Goal: Task Accomplishment & Management: Complete application form

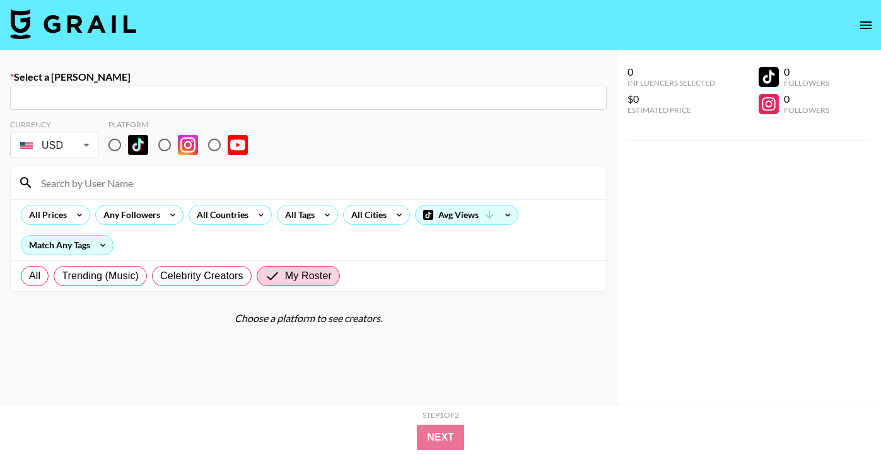
click at [71, 21] on img at bounding box center [73, 24] width 126 height 30
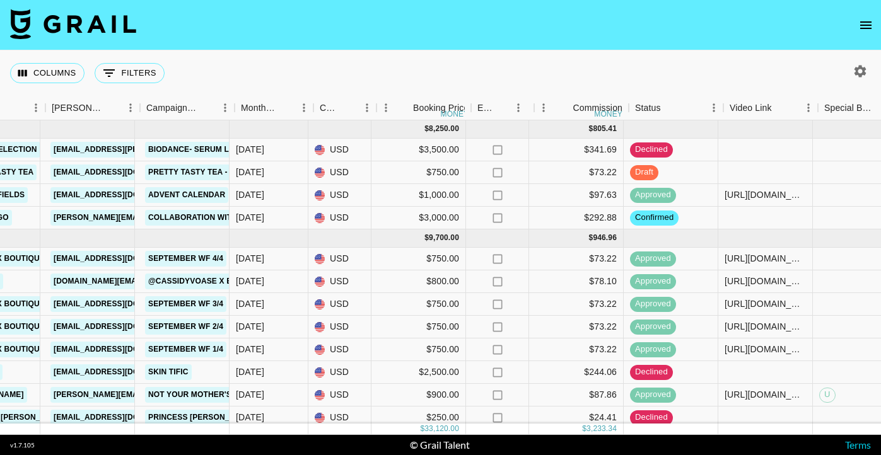
scroll to position [0, 527]
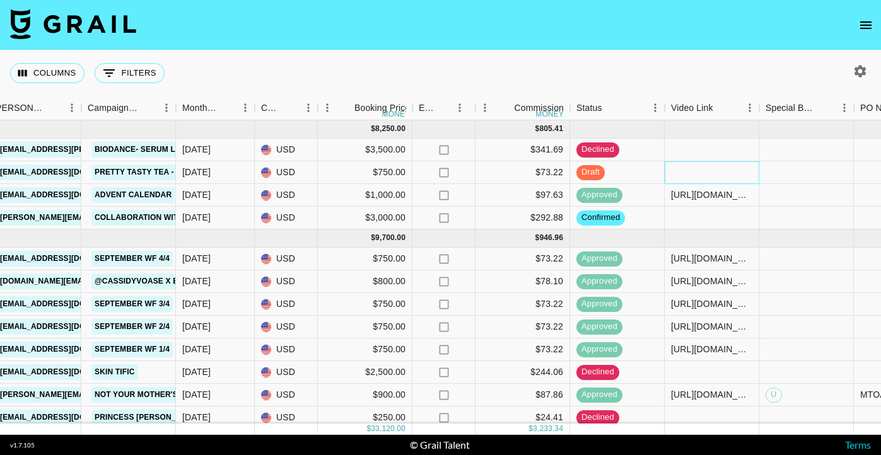
click at [687, 174] on div at bounding box center [711, 172] width 95 height 23
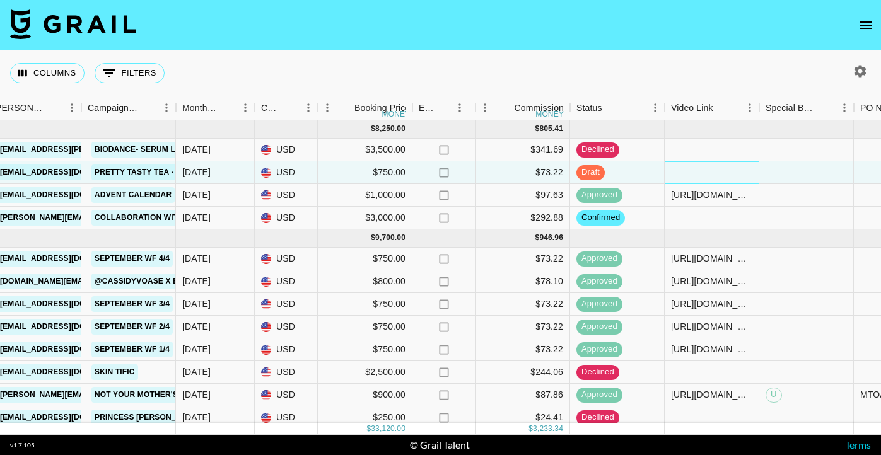
click at [687, 174] on div at bounding box center [711, 172] width 95 height 23
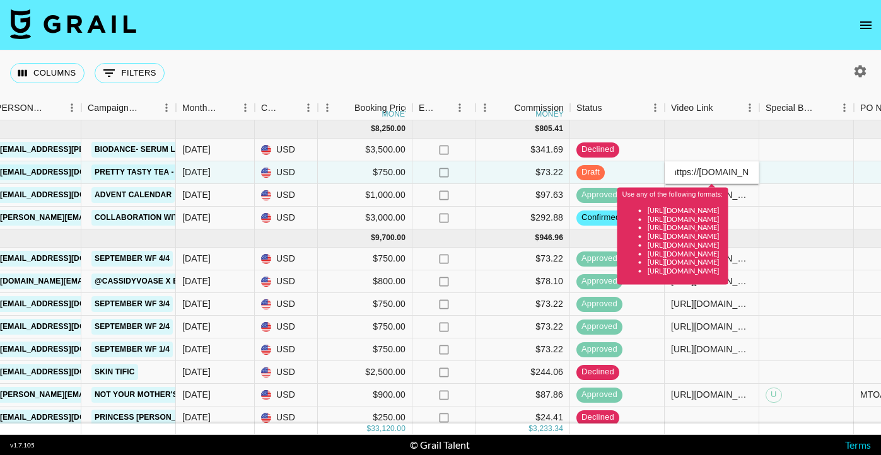
scroll to position [0, 0]
type input "[URL][DOMAIN_NAME]"
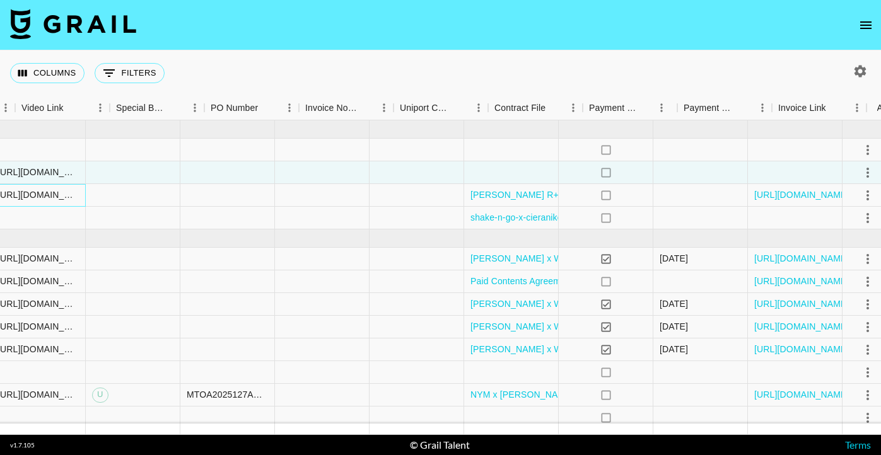
scroll to position [0, 1212]
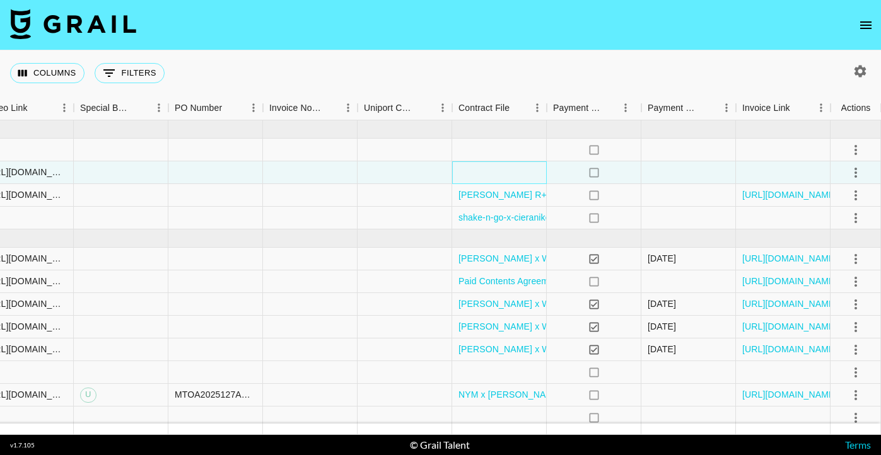
click at [524, 174] on div at bounding box center [499, 172] width 95 height 23
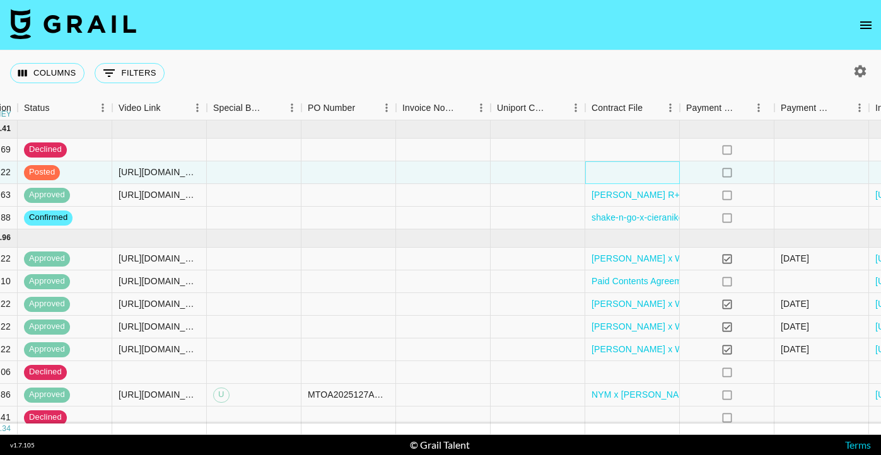
scroll to position [0, 1082]
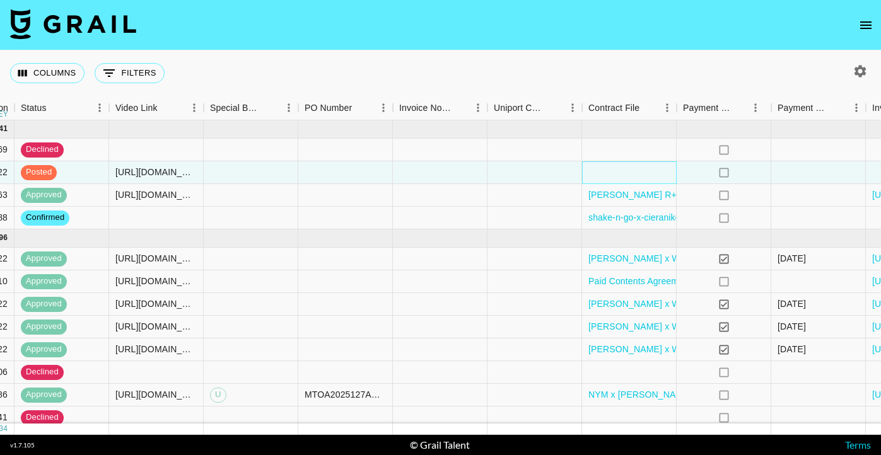
click at [610, 170] on div at bounding box center [629, 172] width 95 height 23
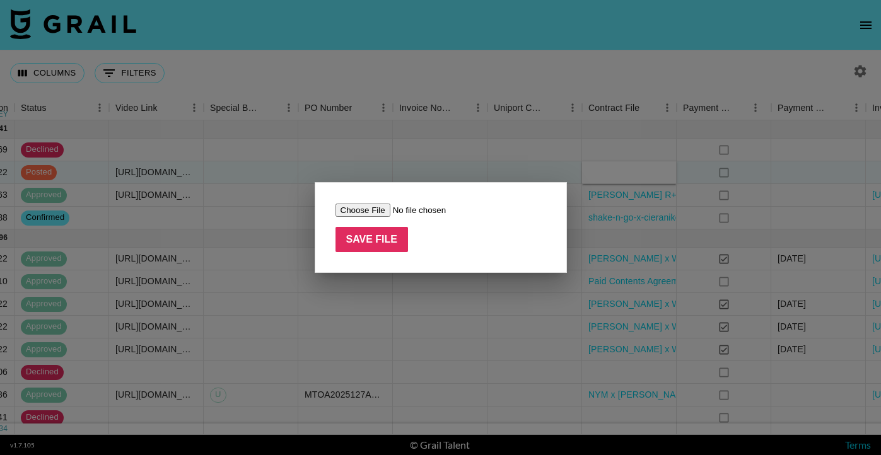
click at [376, 207] on input "file" at bounding box center [414, 210] width 159 height 13
type input "C:\fakepath\LAV x Cassidy Voase - Pretty Tasty Tea Contract - SEPT - OCT 2025 (…"
click at [391, 237] on input "Save File" at bounding box center [371, 239] width 73 height 25
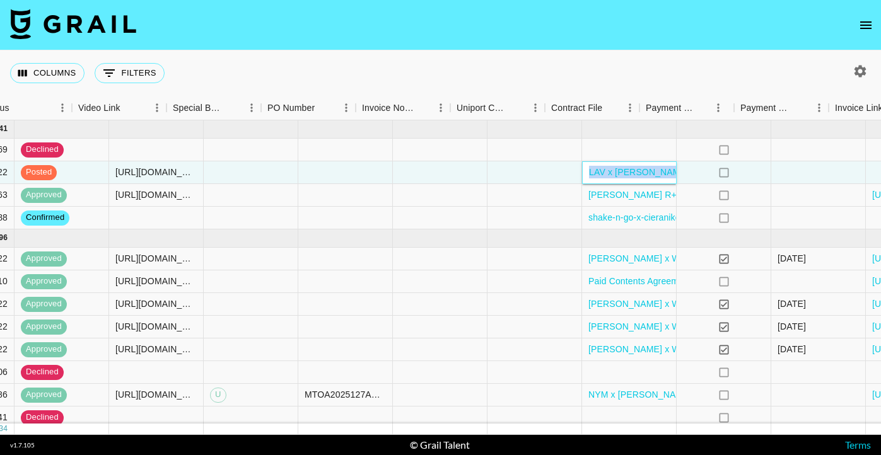
scroll to position [0, 1212]
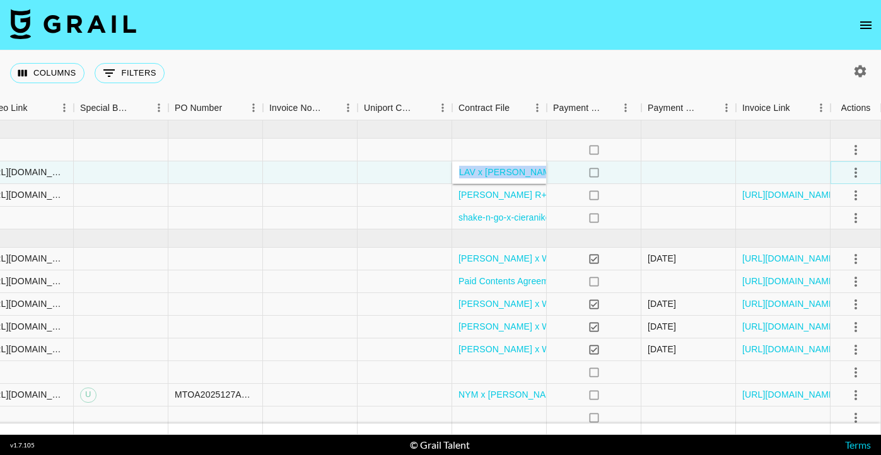
click at [858, 171] on icon "select merge strategy" at bounding box center [855, 172] width 15 height 15
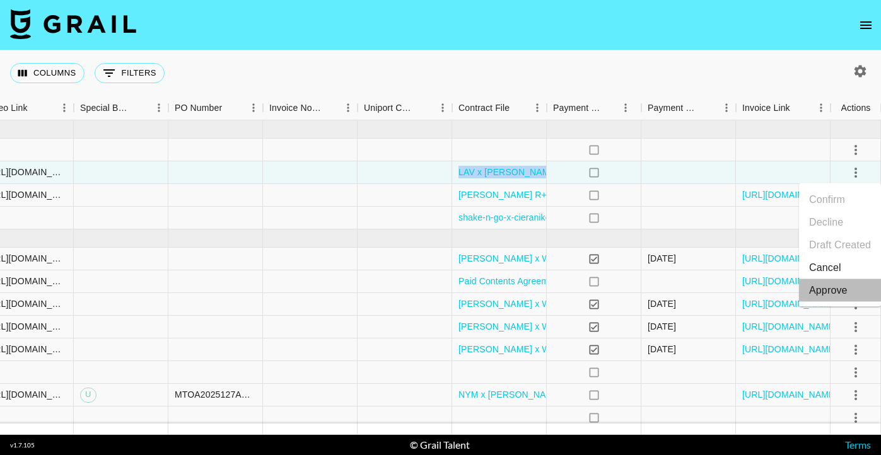
click at [843, 292] on div "Approve" at bounding box center [828, 290] width 38 height 15
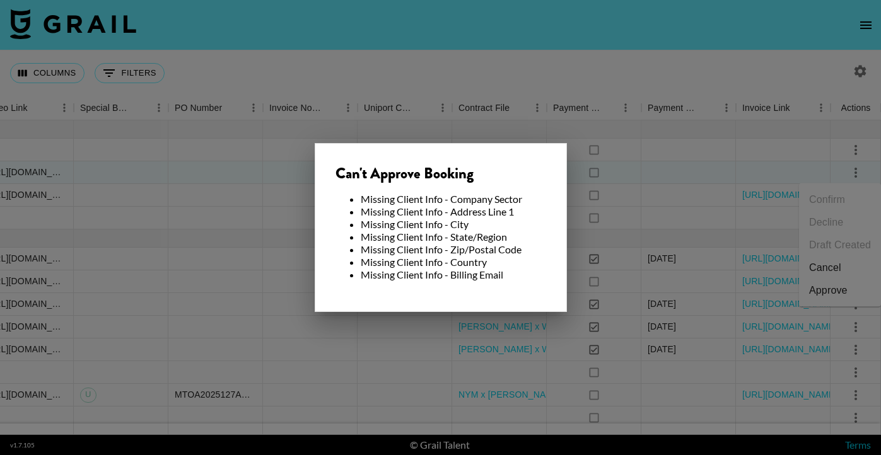
click at [613, 168] on div at bounding box center [440, 227] width 881 height 455
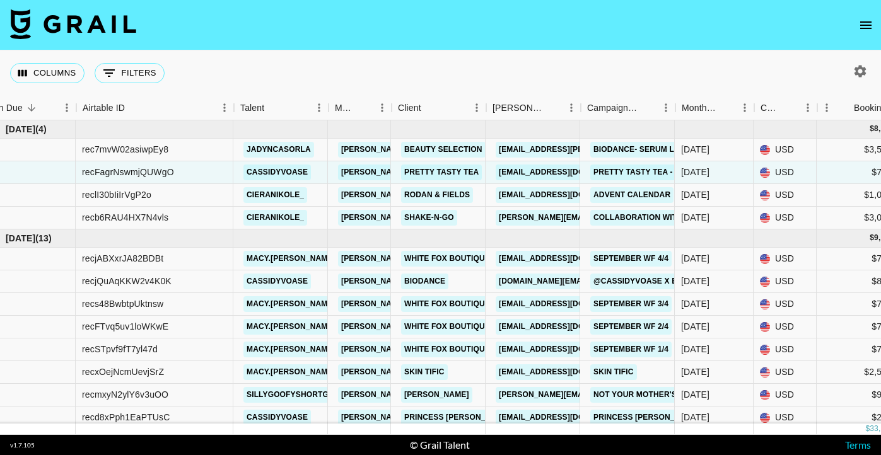
scroll to position [0, 26]
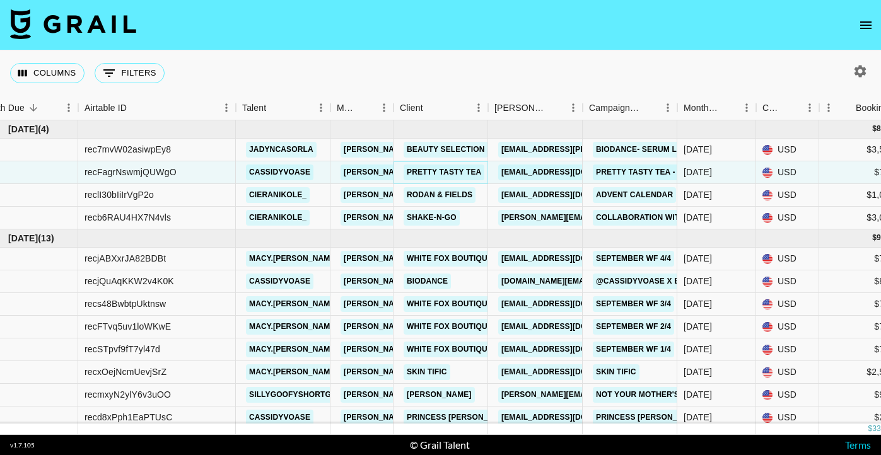
click at [431, 174] on link "Pretty Tasty Tea" at bounding box center [443, 173] width 81 height 16
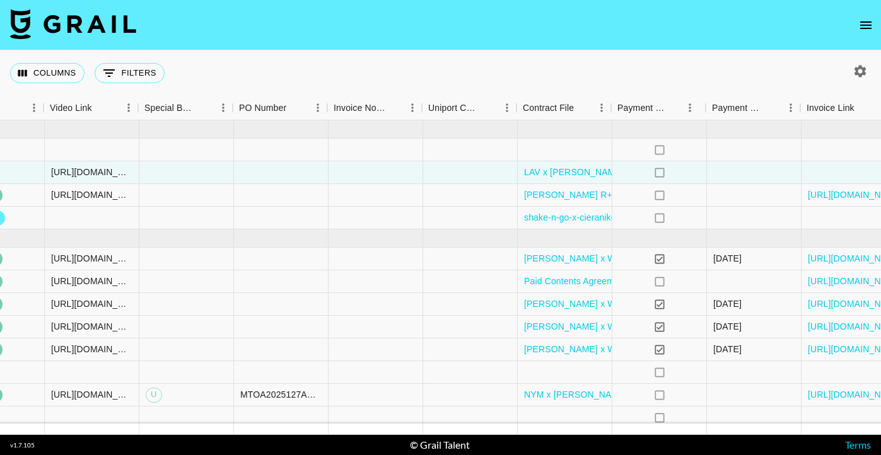
scroll to position [0, 1212]
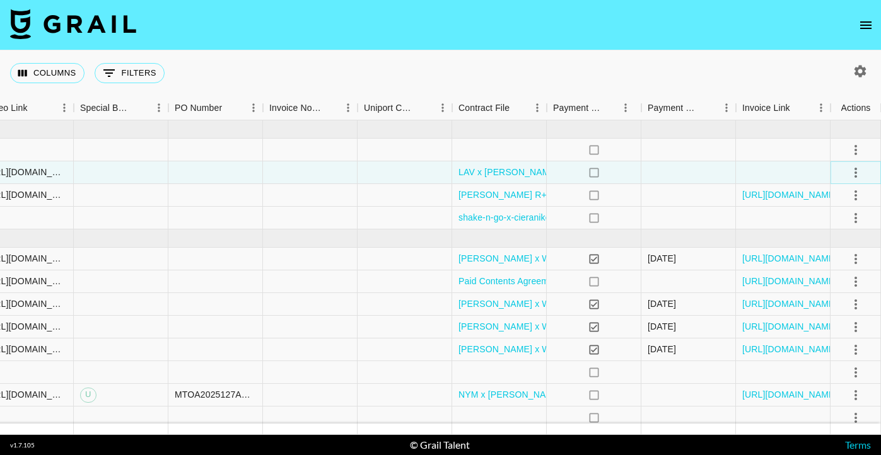
click at [854, 173] on icon "select merge strategy" at bounding box center [855, 173] width 3 height 10
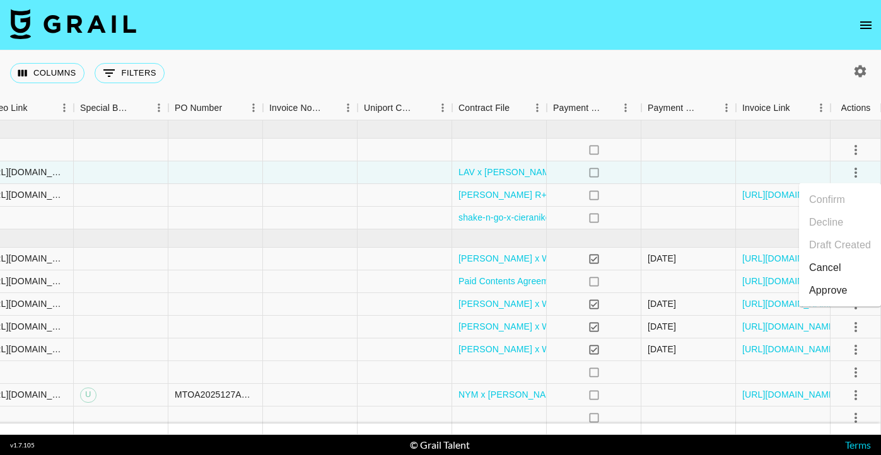
click at [833, 289] on div "Approve" at bounding box center [828, 290] width 38 height 15
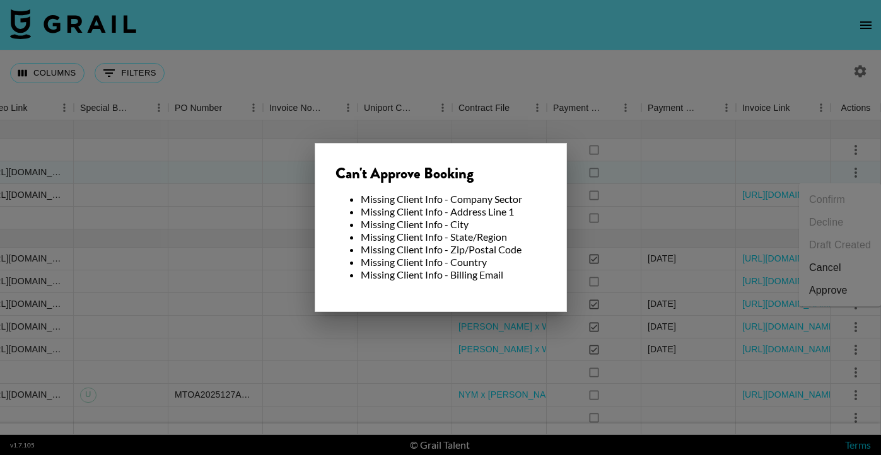
click at [580, 122] on div at bounding box center [440, 227] width 881 height 455
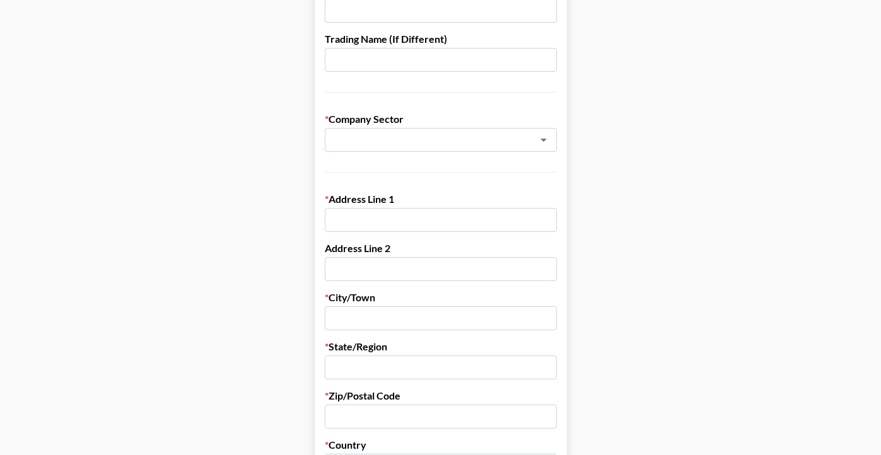
scroll to position [213, 0]
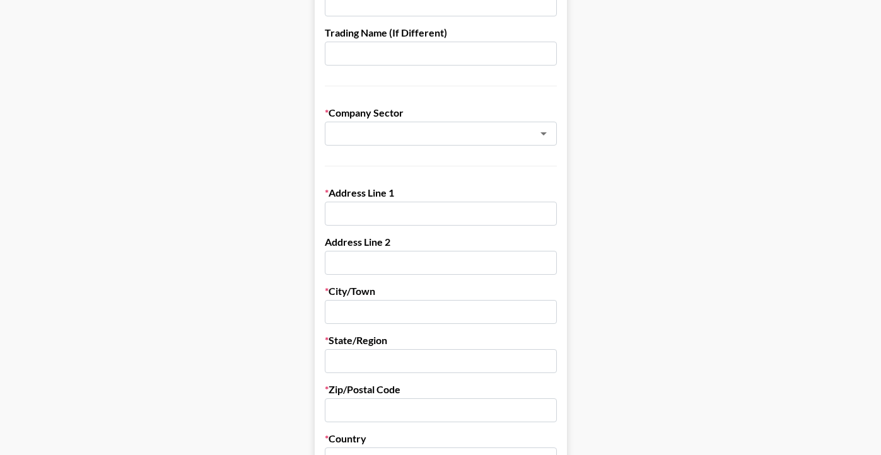
click at [422, 200] on div "Address Line 1" at bounding box center [441, 206] width 232 height 39
click at [422, 212] on input "text" at bounding box center [441, 214] width 232 height 24
paste input "715 N Douglas St suite 715-b, El Segundo, CA"
drag, startPoint x: 514, startPoint y: 214, endPoint x: 466, endPoint y: 212, distance: 47.9
click at [466, 212] on input "715 N Douglas St suite 715-b, El Segundo, CA" at bounding box center [441, 214] width 232 height 24
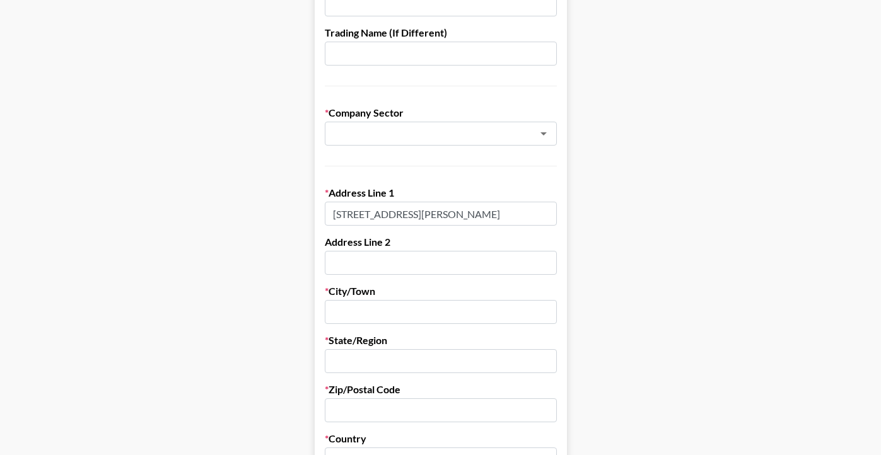
type input "715 N Douglas St suite 715-b, El Segundo, CA"
click at [383, 310] on input "text" at bounding box center [441, 312] width 232 height 24
paste input "El Segundo"
type input "El Segundo"
drag, startPoint x: 516, startPoint y: 215, endPoint x: 461, endPoint y: 216, distance: 55.5
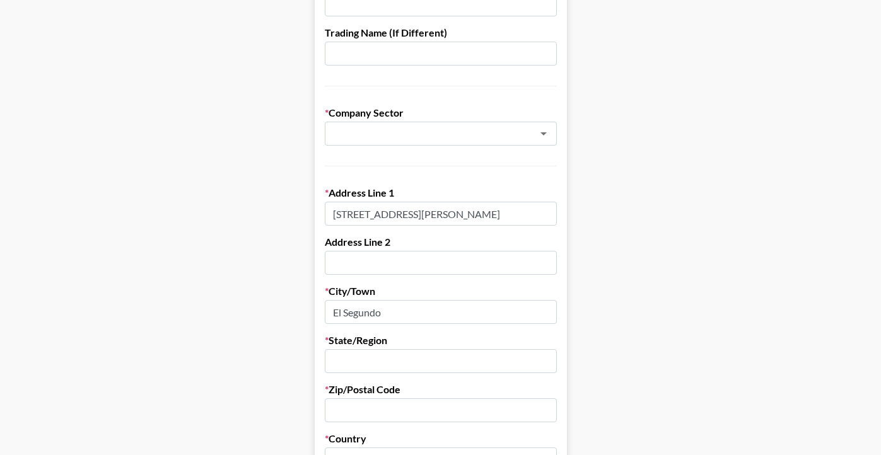
click at [461, 216] on input "715 N Douglas St suite 715-b, El Segundo, CA" at bounding box center [441, 214] width 232 height 24
drag, startPoint x: 483, startPoint y: 212, endPoint x: 465, endPoint y: 211, distance: 19.0
click at [465, 211] on input "715 N Douglas St suite 715-b CA" at bounding box center [441, 214] width 232 height 24
type input "715 N Douglas St suite 715-b"
click at [395, 357] on input "text" at bounding box center [441, 361] width 232 height 24
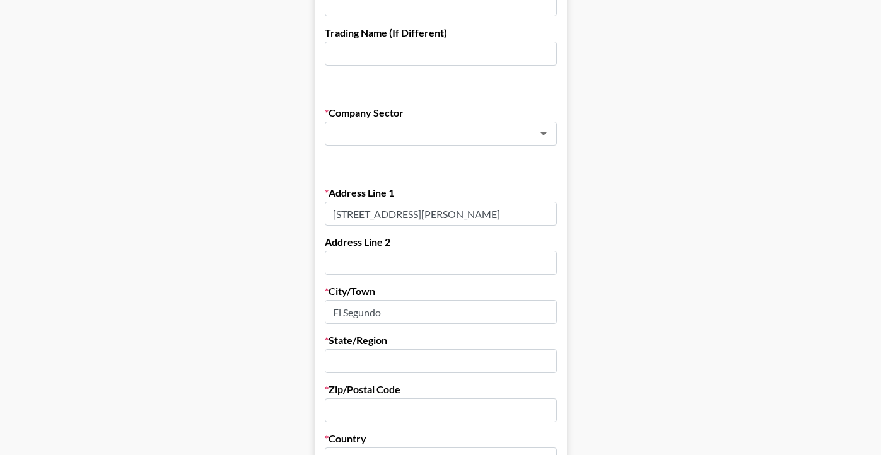
type input "c"
type input "CA"
click at [353, 405] on input "text" at bounding box center [441, 410] width 232 height 24
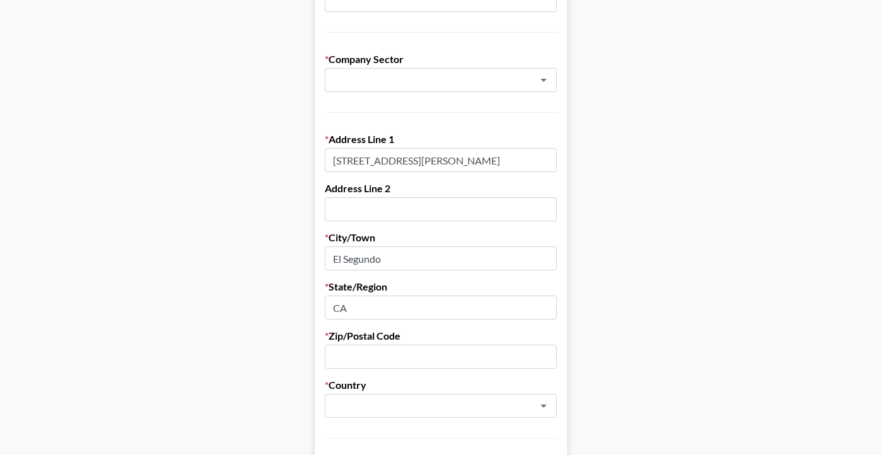
scroll to position [268, 0]
paste input "90245"
click at [359, 395] on div "​" at bounding box center [441, 405] width 232 height 24
type input "90245"
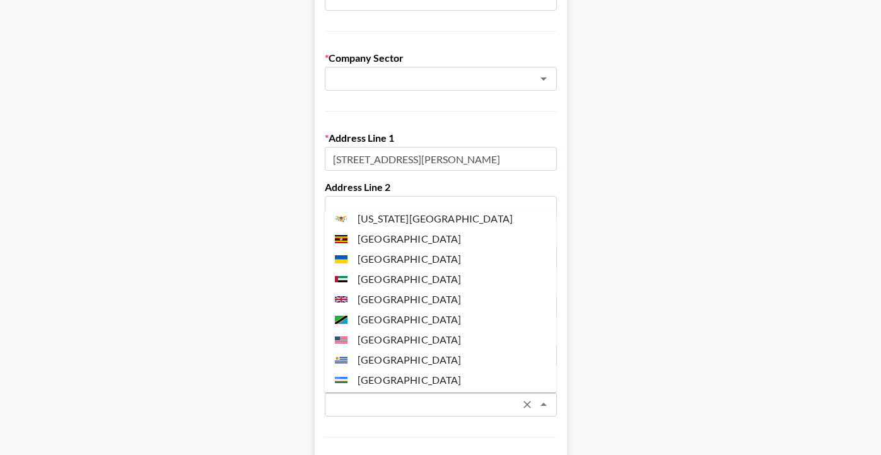
scroll to position [4735, 0]
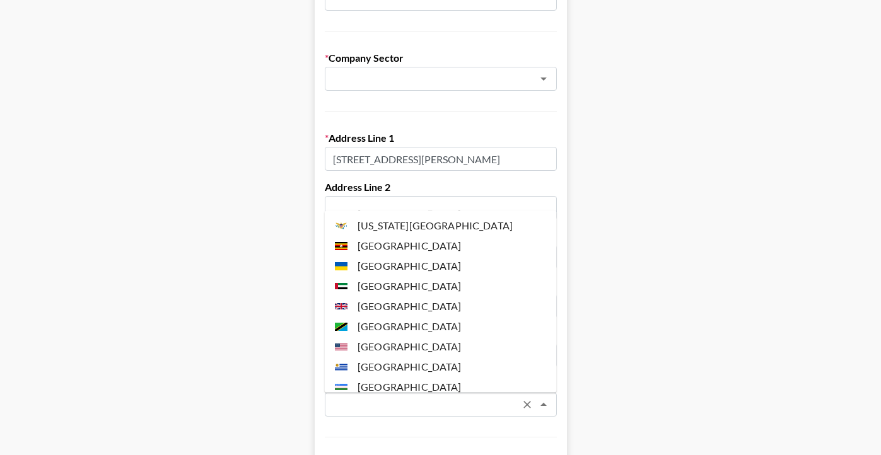
click at [408, 337] on li "[GEOGRAPHIC_DATA]" at bounding box center [441, 347] width 232 height 20
type input "[GEOGRAPHIC_DATA]"
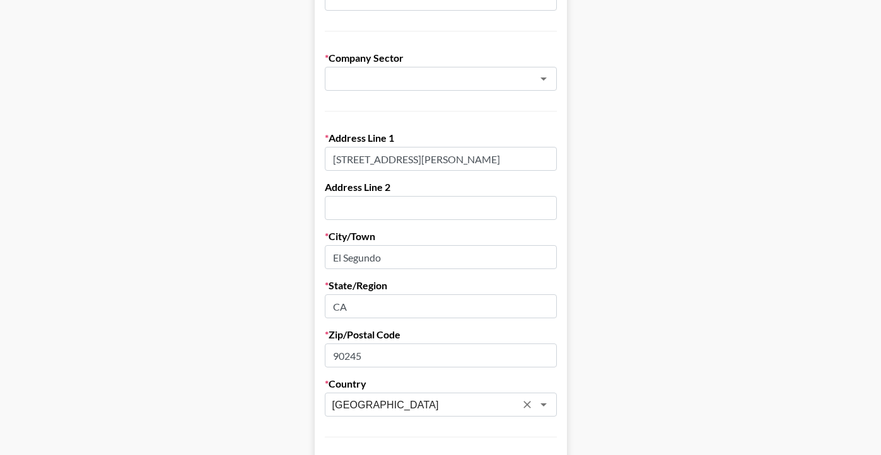
click at [202, 287] on main "Send New Client Form to Client Copy Link to Client Form Company Name Pretty Tas…" at bounding box center [440, 452] width 860 height 1299
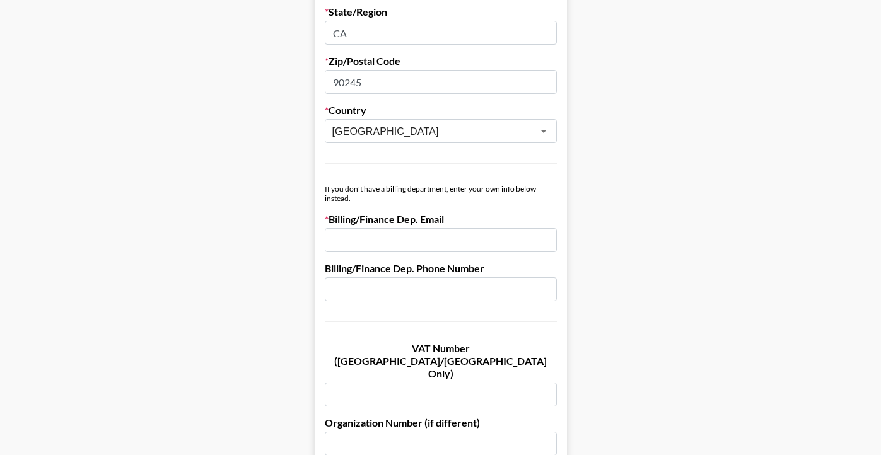
scroll to position [542, 0]
click at [349, 240] on input "email" at bounding box center [441, 240] width 232 height 24
paste input "[EMAIL_ADDRESS][DOMAIN_NAME]"
type input "[EMAIL_ADDRESS][DOMAIN_NAME]"
click at [211, 294] on main "Send New Client Form to Client Copy Link to Client Form Company Name Pretty Tas…" at bounding box center [440, 177] width 860 height 1299
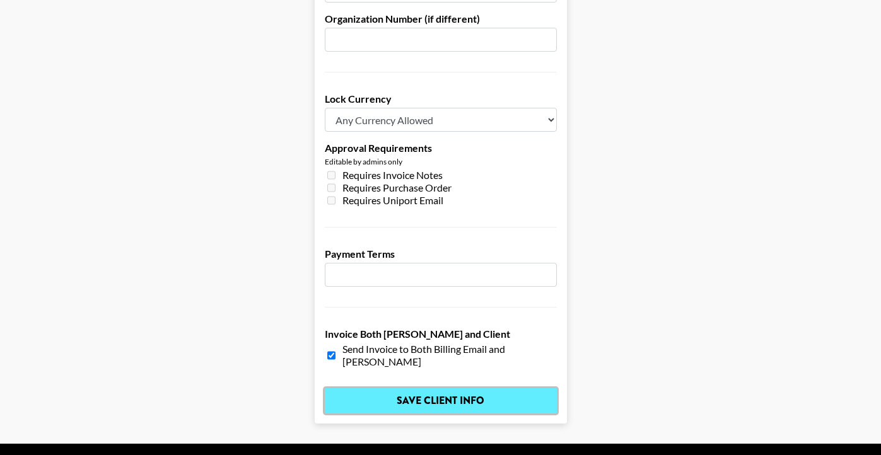
click at [362, 388] on input "Save Client Info" at bounding box center [441, 400] width 232 height 25
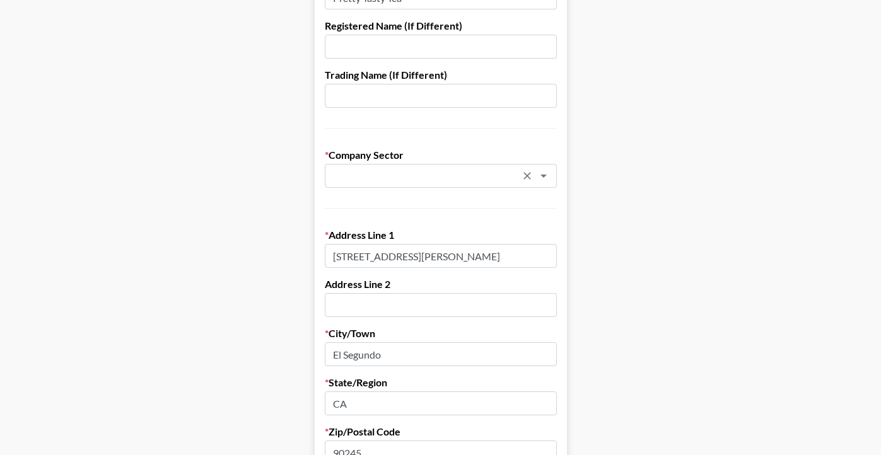
scroll to position [174, 0]
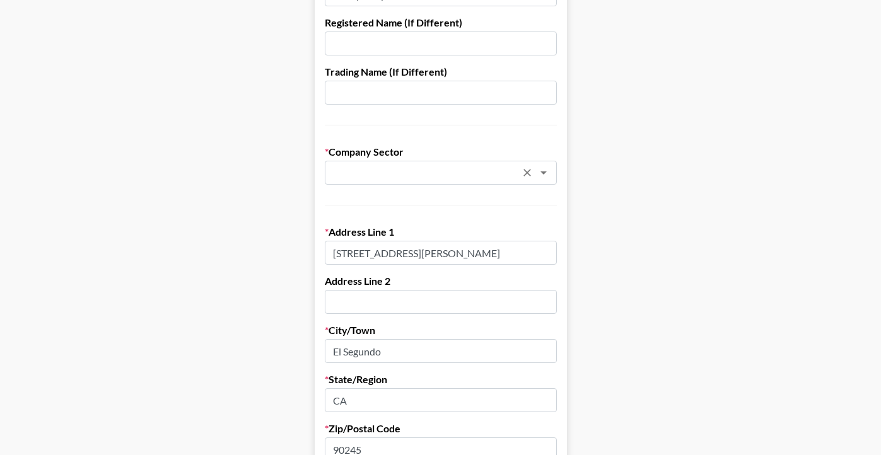
click at [370, 174] on input "text" at bounding box center [423, 173] width 183 height 14
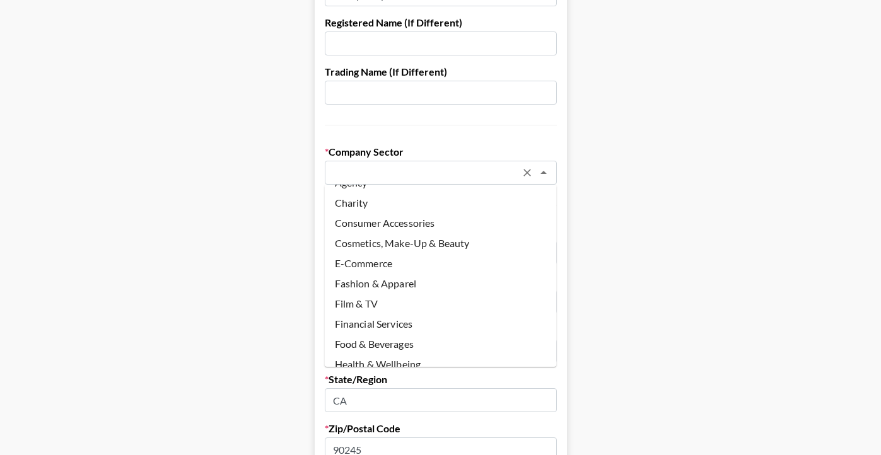
scroll to position [19, 0]
click at [371, 339] on li "Food & Beverages" at bounding box center [441, 342] width 232 height 20
type input "Food & Beverages"
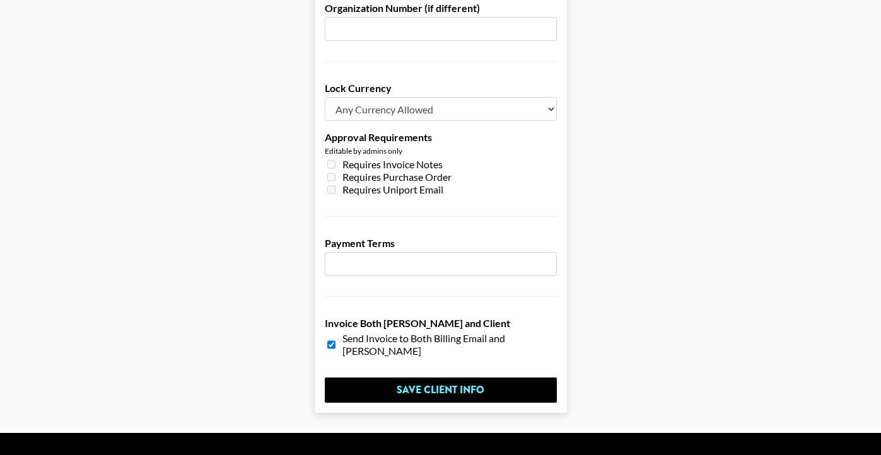
scroll to position [959, 0]
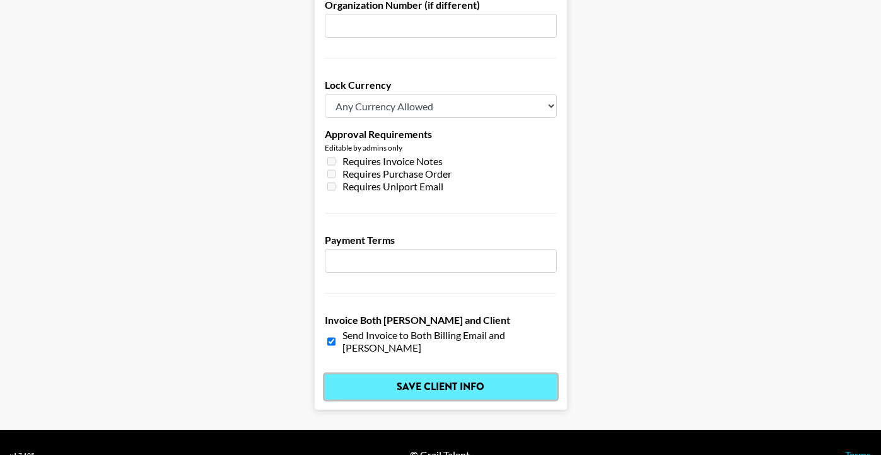
click at [378, 374] on input "Save Client Info" at bounding box center [441, 386] width 232 height 25
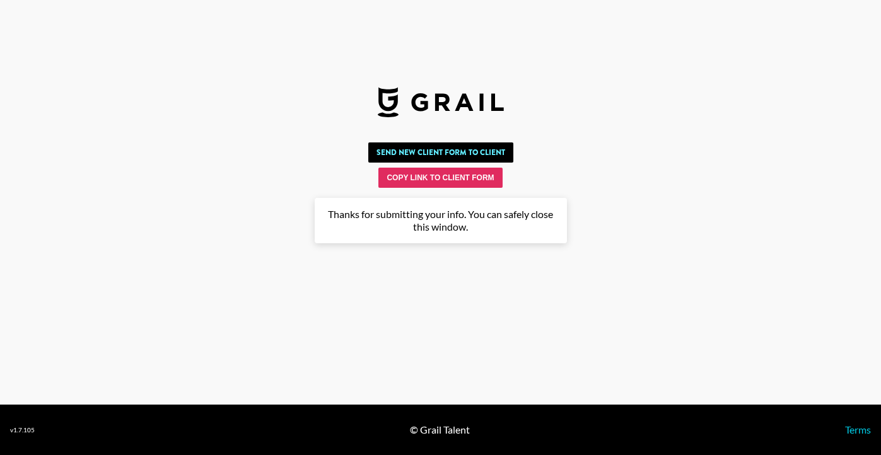
scroll to position [0, 0]
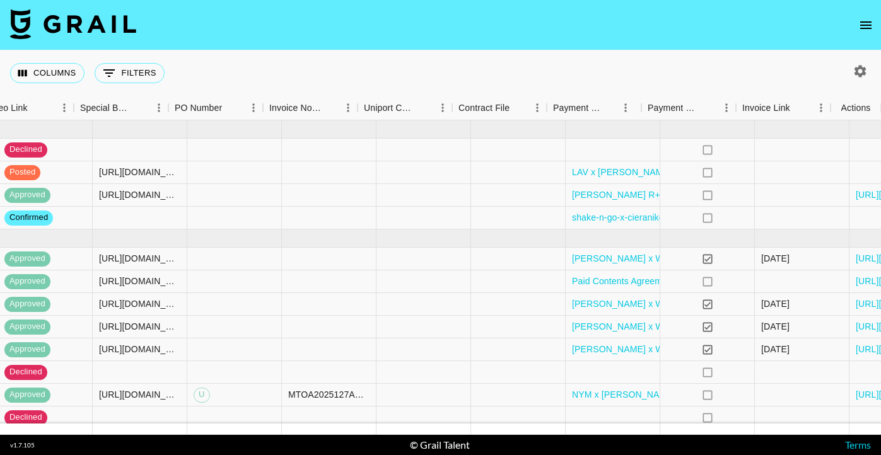
scroll to position [0, 1212]
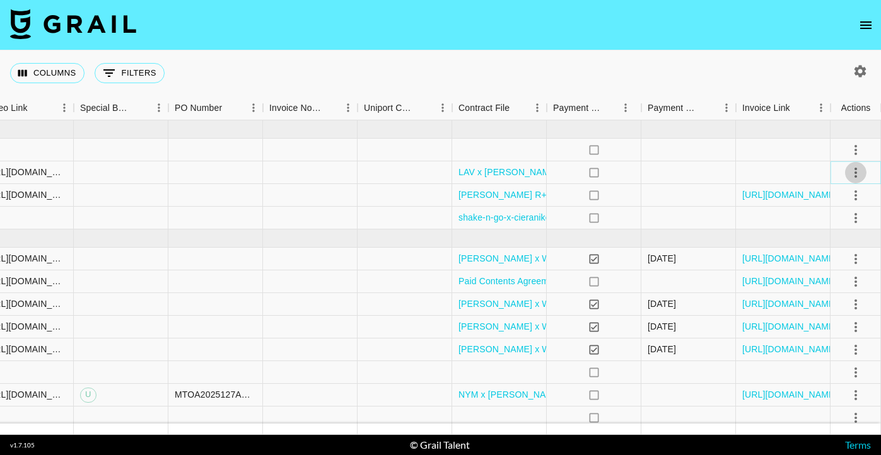
click at [854, 174] on icon "select merge strategy" at bounding box center [855, 172] width 15 height 15
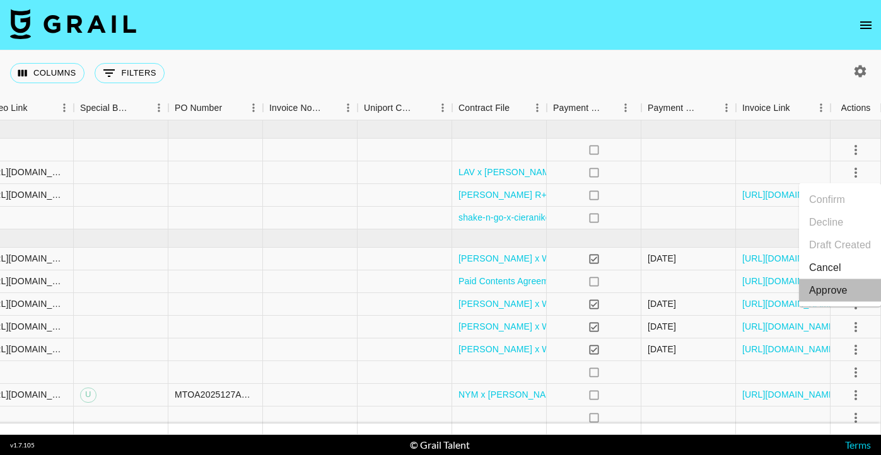
click at [842, 290] on div "Approve" at bounding box center [828, 290] width 38 height 15
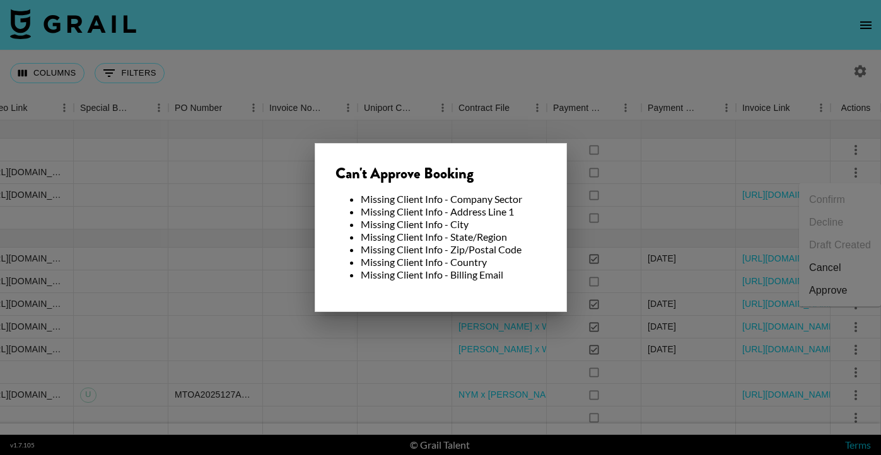
click at [617, 183] on div at bounding box center [440, 227] width 881 height 455
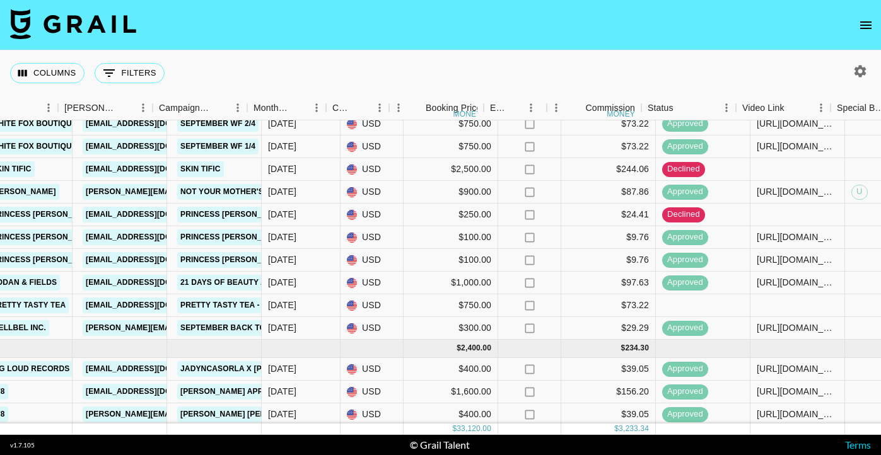
scroll to position [203, 465]
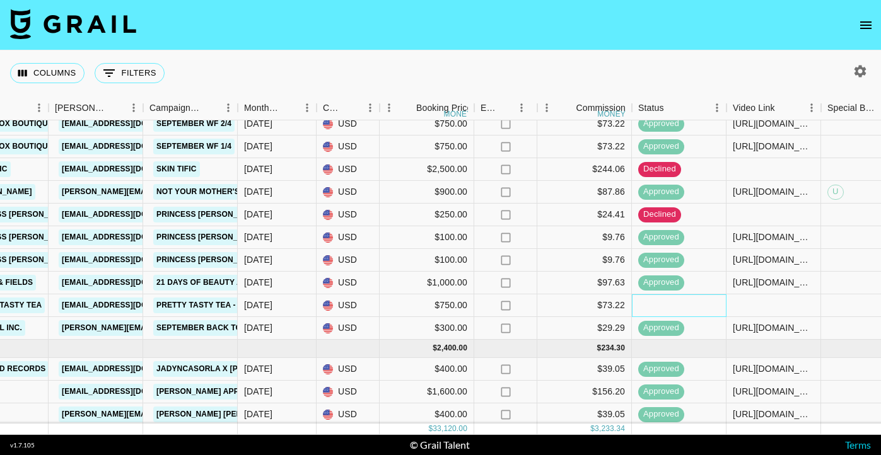
click at [673, 303] on div at bounding box center [679, 305] width 95 height 23
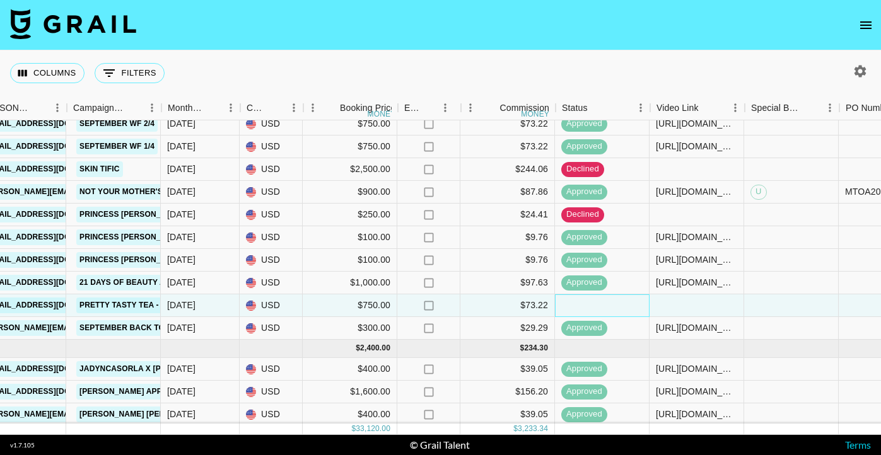
scroll to position [203, 541]
click at [677, 303] on div at bounding box center [697, 305] width 95 height 23
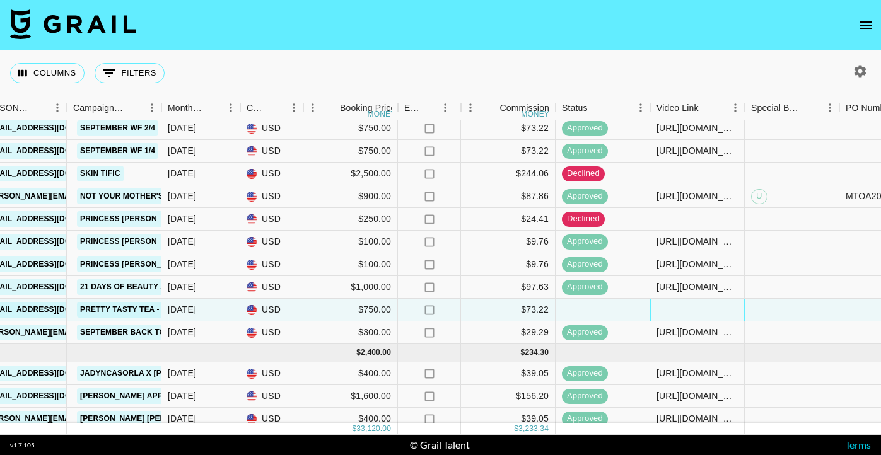
scroll to position [199, 541]
click at [187, 313] on div "[DATE]" at bounding box center [182, 309] width 28 height 13
click at [188, 312] on div "[DATE]" at bounding box center [182, 309] width 28 height 13
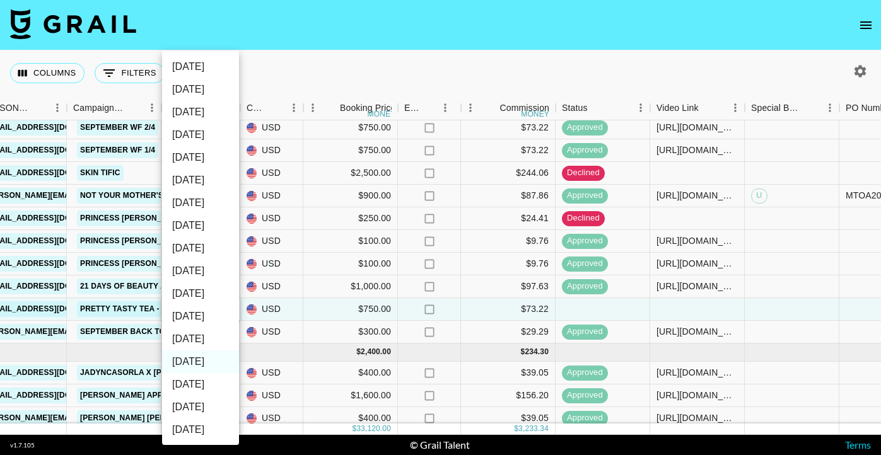
click at [197, 338] on li "Oct '25" at bounding box center [200, 339] width 77 height 23
type input "Oct '25"
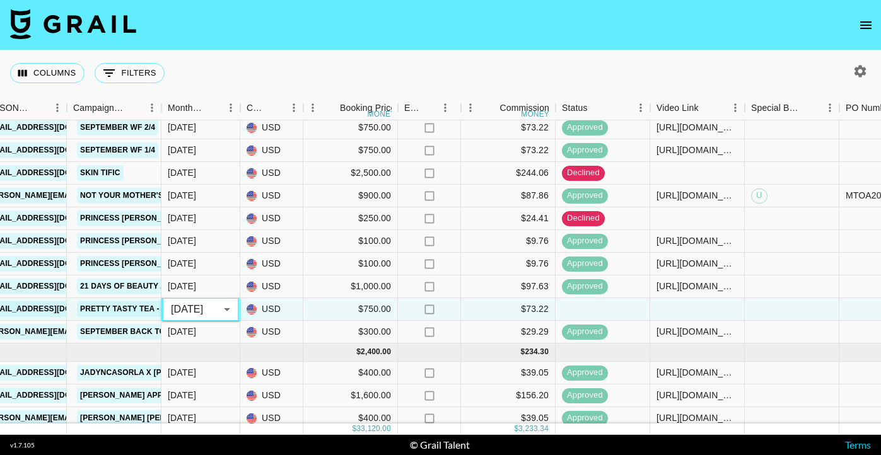
scroll to position [0, 541]
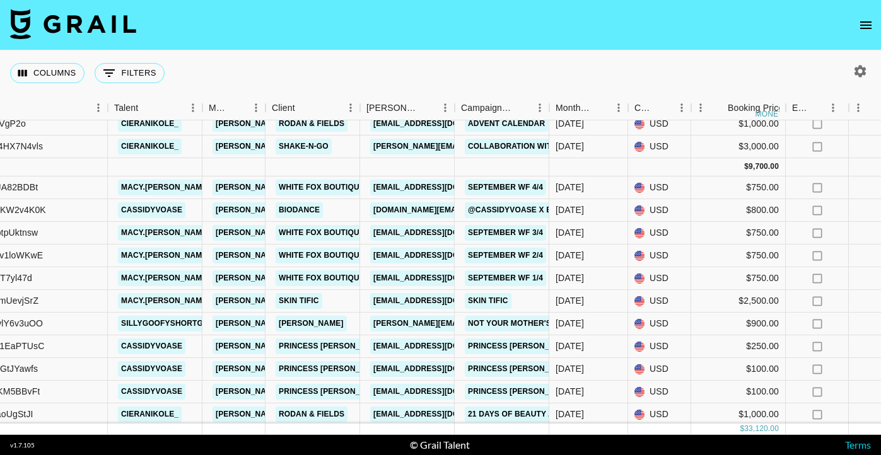
scroll to position [0, 154]
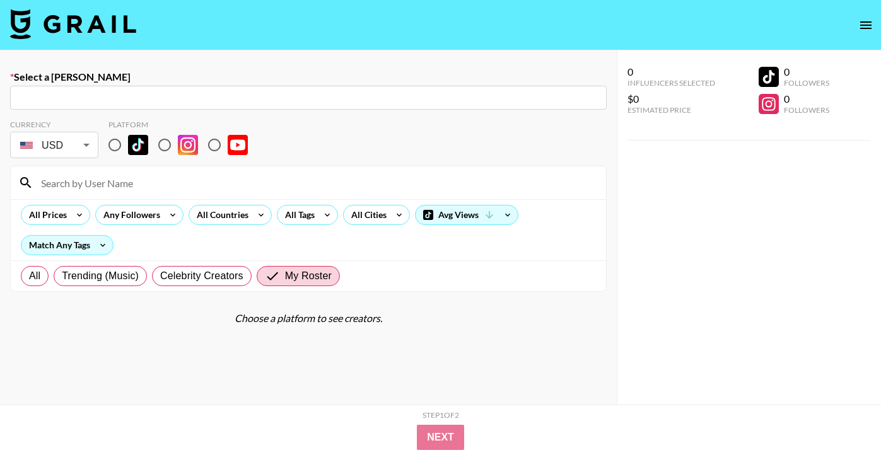
click at [120, 21] on img at bounding box center [73, 24] width 126 height 30
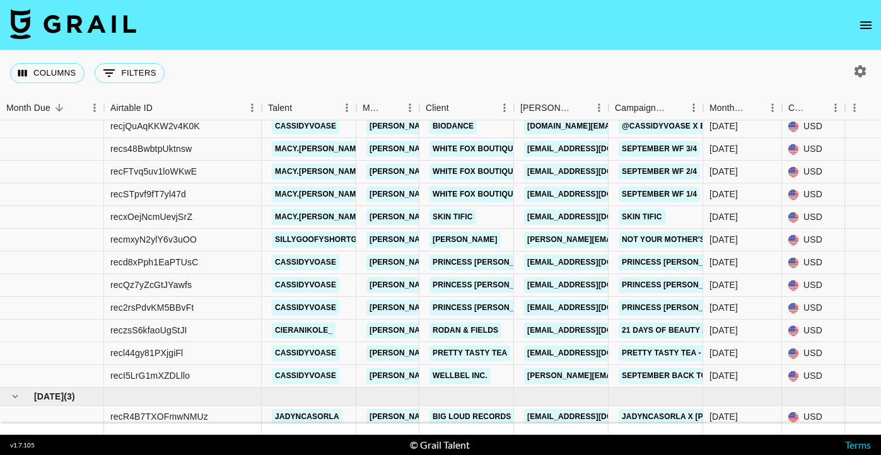
scroll to position [157, 0]
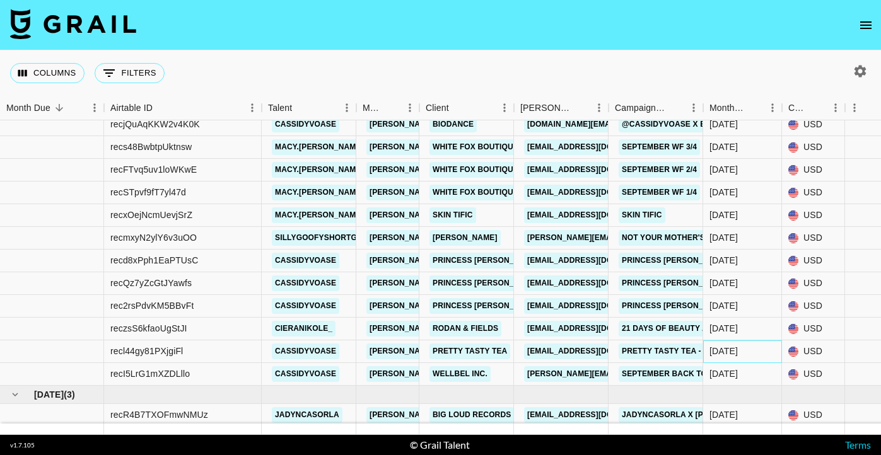
click at [724, 357] on div "[DATE]" at bounding box center [723, 351] width 28 height 13
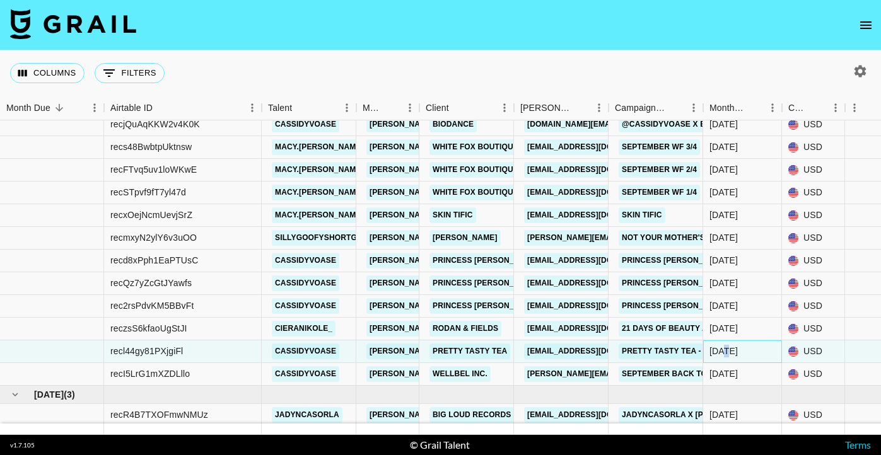
click at [724, 357] on div "[DATE]" at bounding box center [723, 351] width 28 height 13
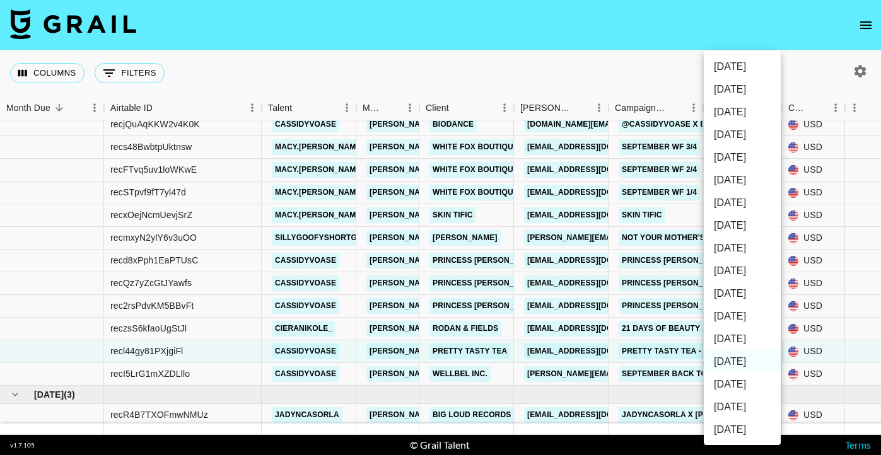
click at [736, 338] on li "[DATE]" at bounding box center [741, 339] width 77 height 23
type input "[DATE]"
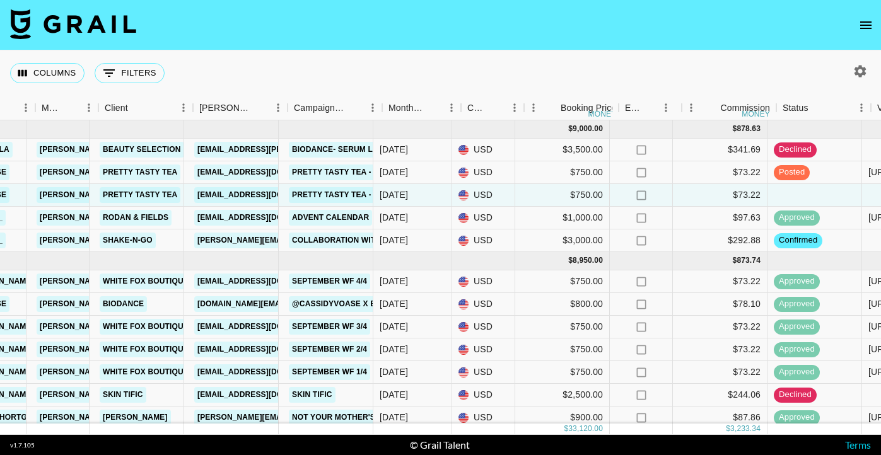
scroll to position [0, 318]
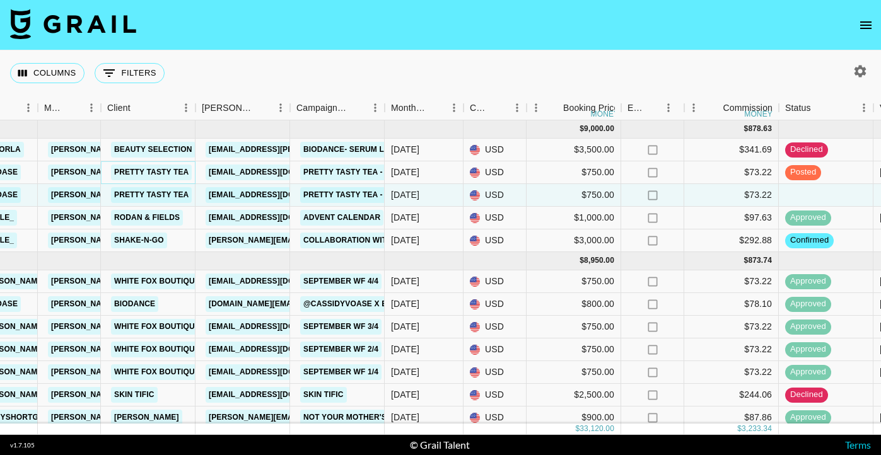
click at [142, 172] on link "Pretty Tasty Tea" at bounding box center [151, 173] width 81 height 16
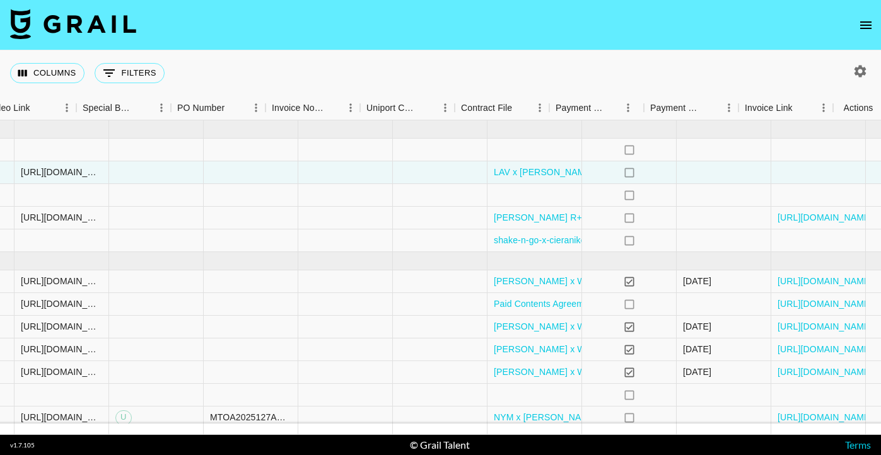
scroll to position [0, 1212]
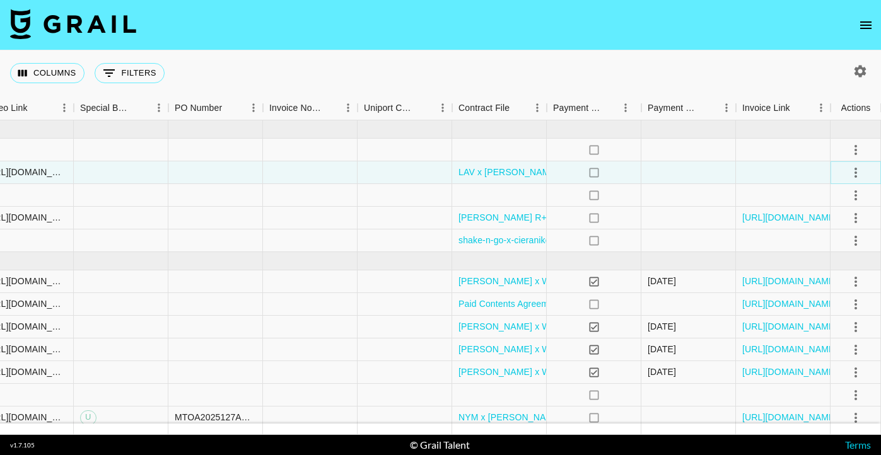
click at [850, 167] on icon "select merge strategy" at bounding box center [855, 172] width 15 height 15
click at [818, 289] on div "Approve" at bounding box center [828, 290] width 38 height 15
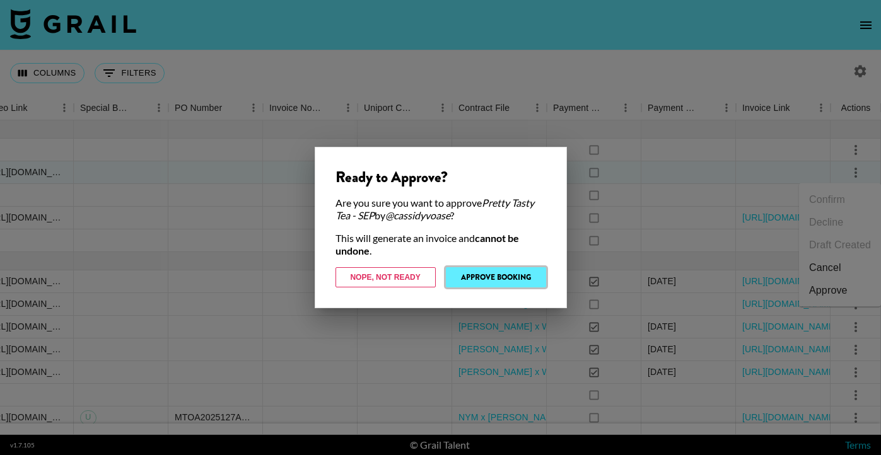
click at [482, 276] on button "Approve Booking" at bounding box center [496, 277] width 100 height 20
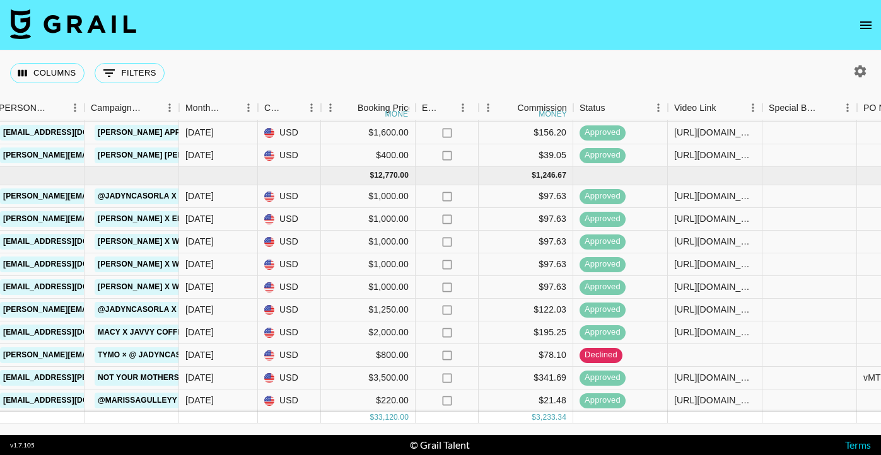
scroll to position [462, 532]
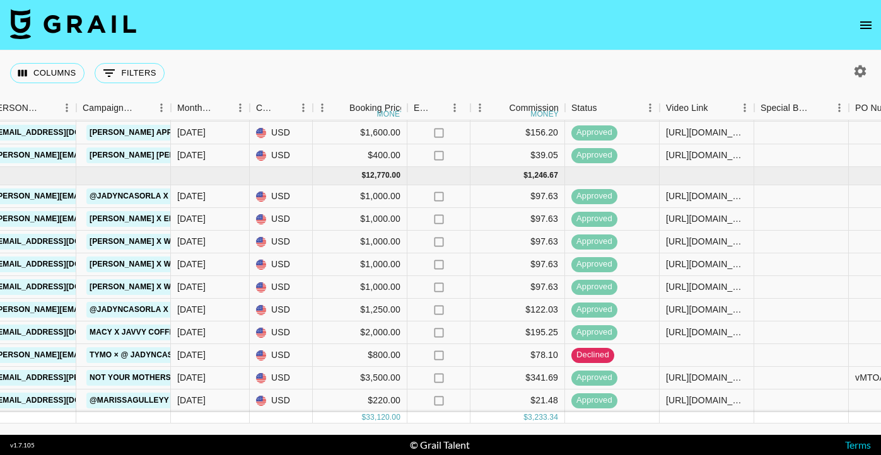
click at [860, 69] on icon "button" at bounding box center [859, 71] width 15 height 15
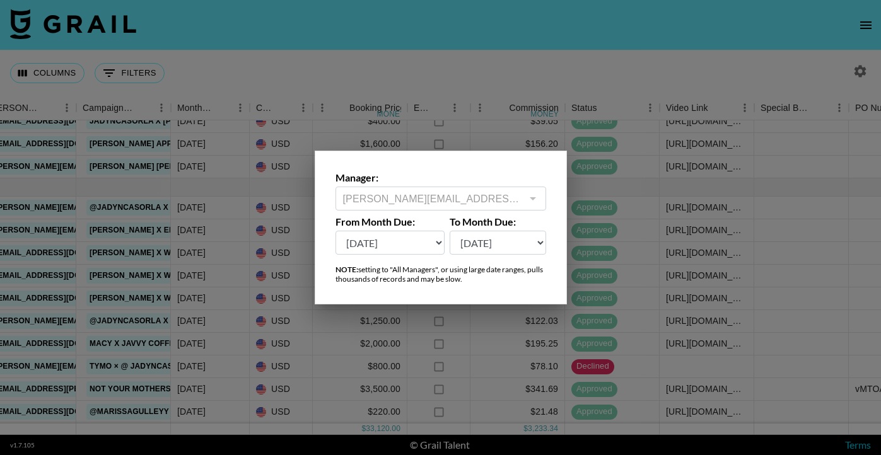
scroll to position [451, 532]
click at [414, 248] on select "Oct '26 Sep '26 Aug '26 Jul '26 Jun '26 May '26 Apr '26 Mar '26 Feb '26 Jan '26…" at bounding box center [390, 243] width 110 height 24
select select "Feb '25"
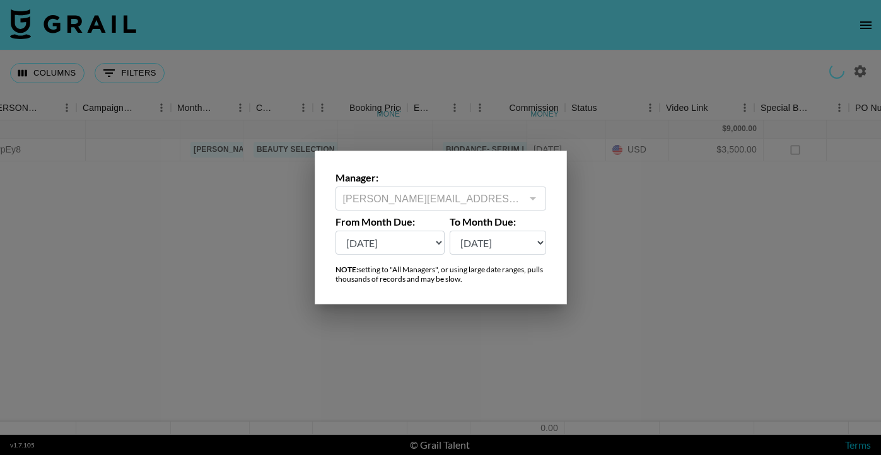
click at [529, 139] on div at bounding box center [440, 227] width 881 height 455
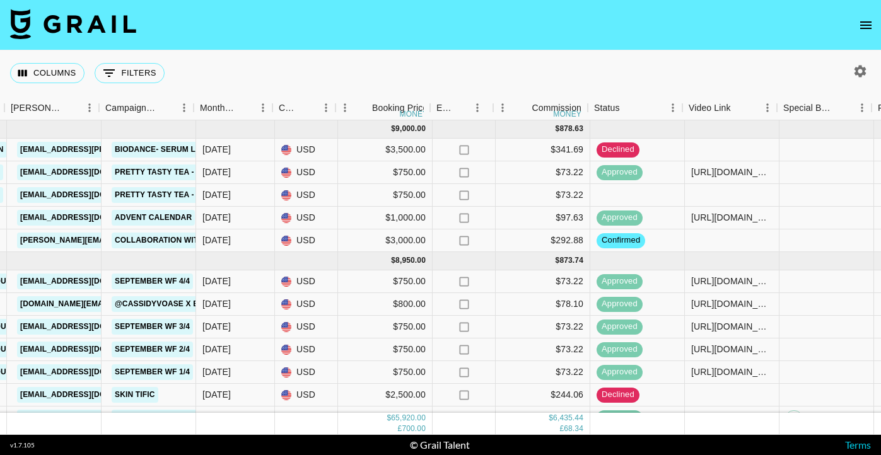
scroll to position [0, 506]
click at [866, 71] on icon "button" at bounding box center [859, 71] width 15 height 15
select select "Feb '25"
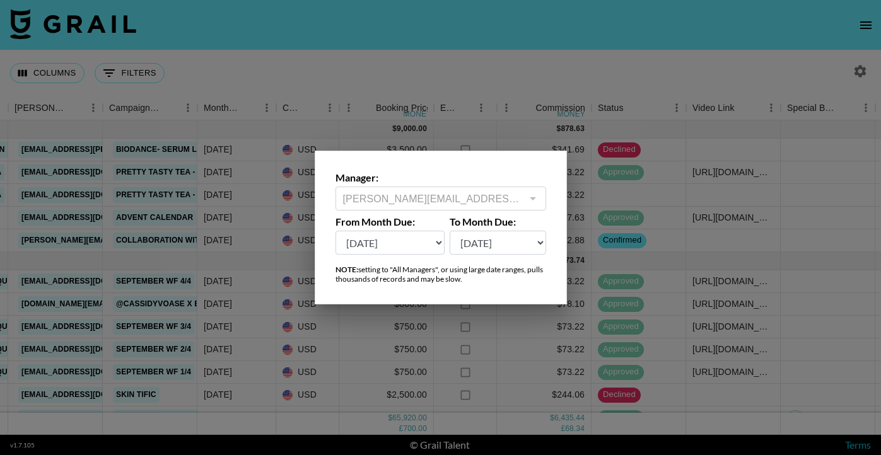
click at [360, 245] on select "Oct '26 Sep '26 Aug '26 Jul '26 Jun '26 May '26 Apr '26 Mar '26 Feb '26 Jan '26…" at bounding box center [390, 243] width 110 height 24
click at [414, 233] on select "Oct '26 Sep '26 Aug '26 Jul '26 Jun '26 May '26 Apr '26 Mar '26 Feb '26 Jan '26…" at bounding box center [390, 243] width 110 height 24
click at [551, 86] on div at bounding box center [440, 227] width 881 height 455
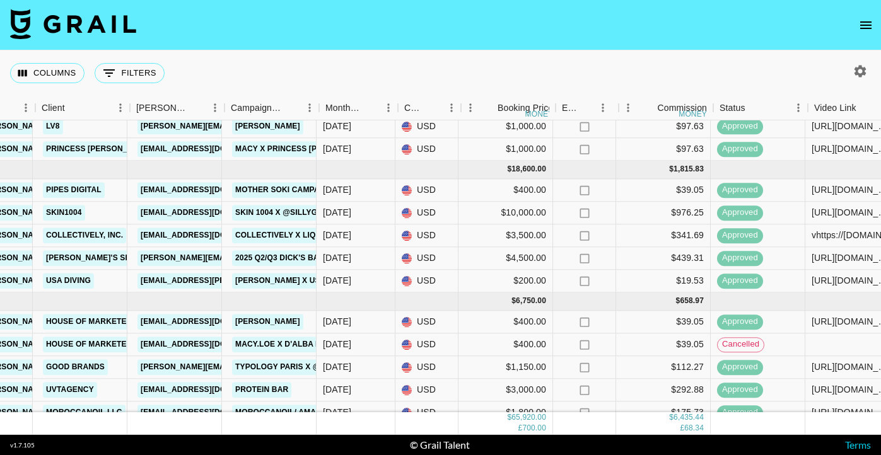
scroll to position [894, 384]
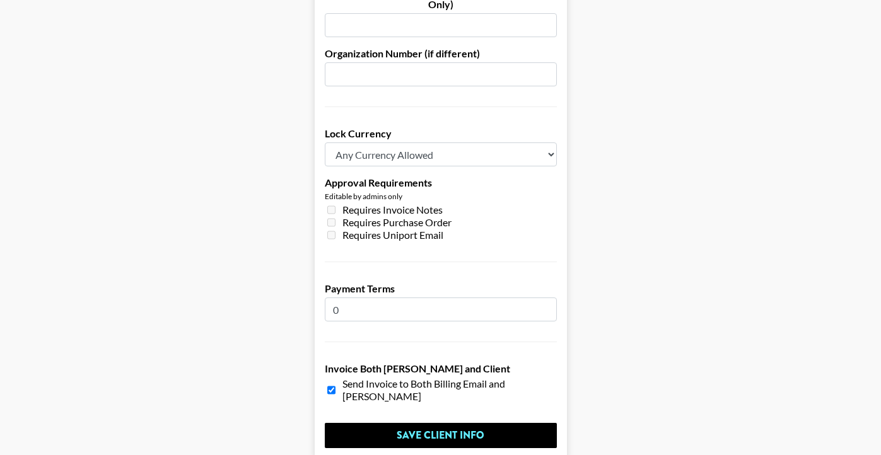
scroll to position [957, 0]
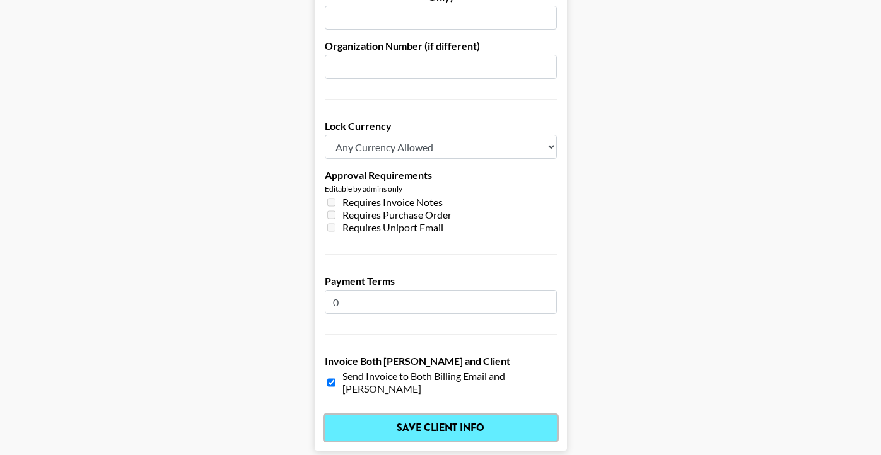
click at [415, 415] on input "Save Client Info" at bounding box center [441, 427] width 232 height 25
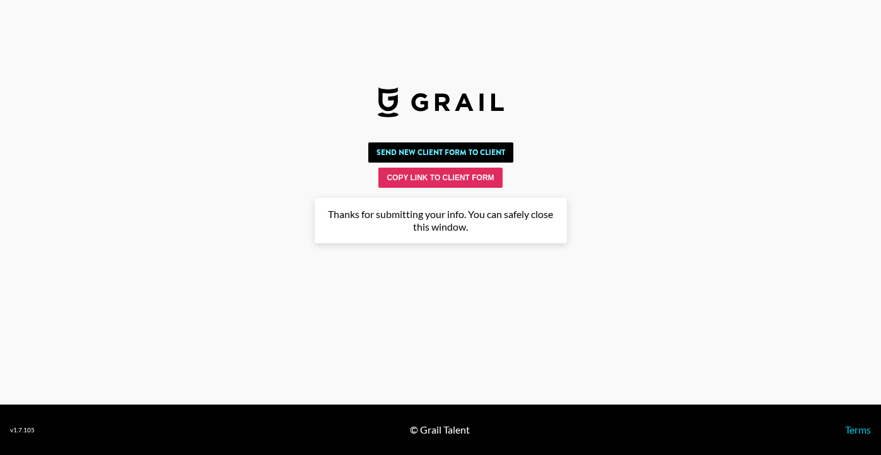
scroll to position [0, 0]
